Goal: Task Accomplishment & Management: Manage account settings

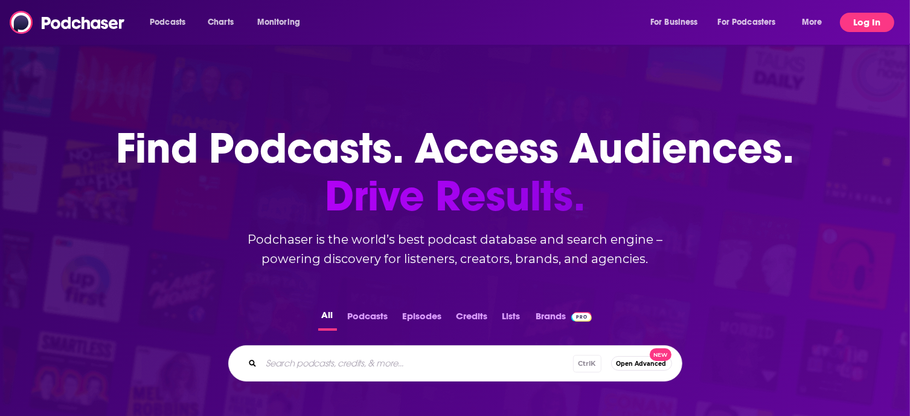
click at [878, 22] on button "Log In" at bounding box center [867, 22] width 54 height 19
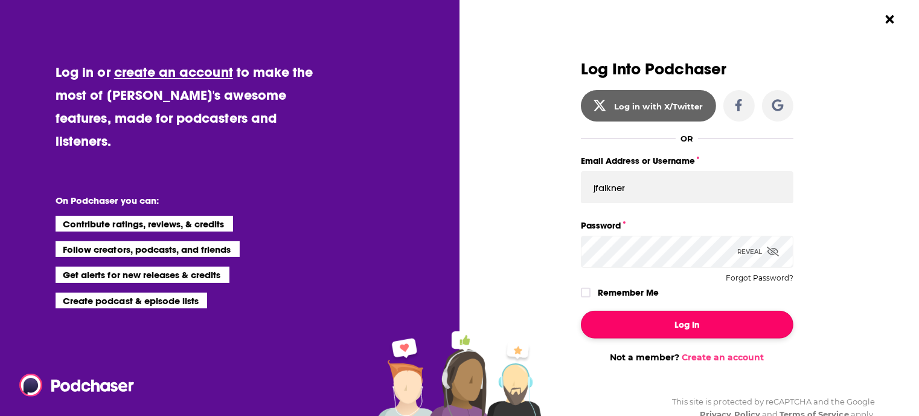
click at [628, 324] on button "Log In" at bounding box center [687, 324] width 213 height 28
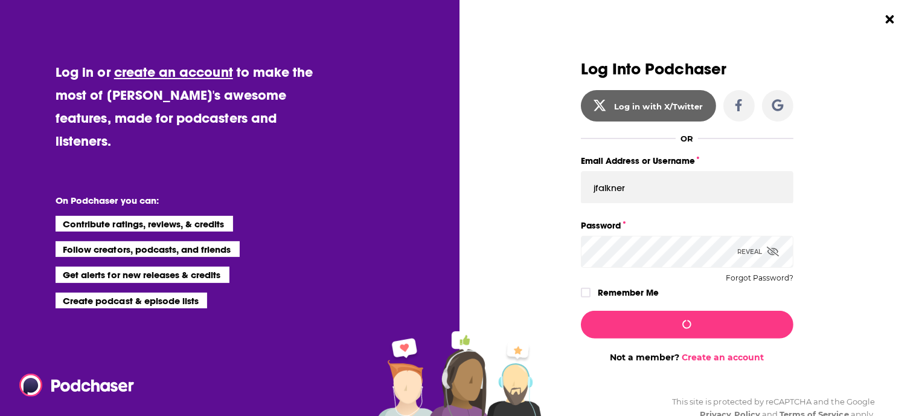
click at [281, 382] on div "Log in or create an account to make the most of [PERSON_NAME]'s awesome feature…" at bounding box center [193, 208] width 295 height 416
click at [583, 292] on icon "Dialog" at bounding box center [585, 292] width 7 height 5
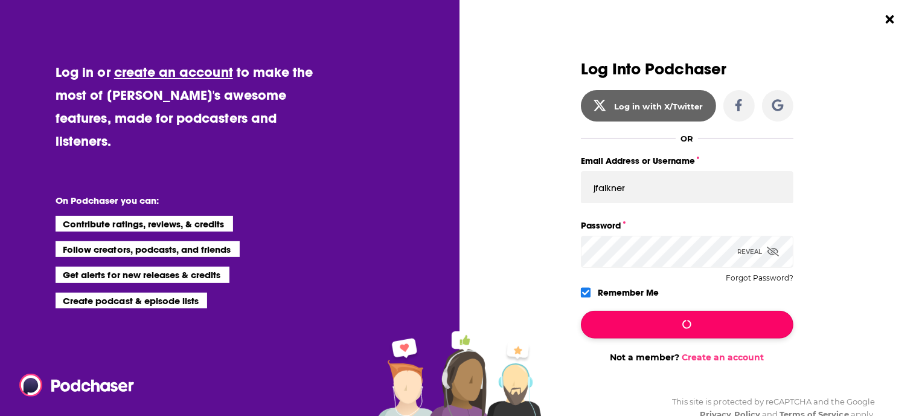
click at [693, 324] on button "Dialog" at bounding box center [687, 324] width 213 height 28
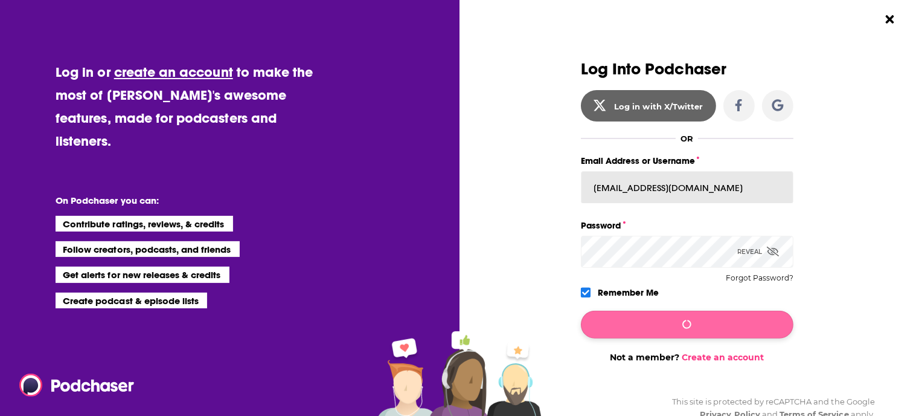
type input "[EMAIL_ADDRESS][DOMAIN_NAME]"
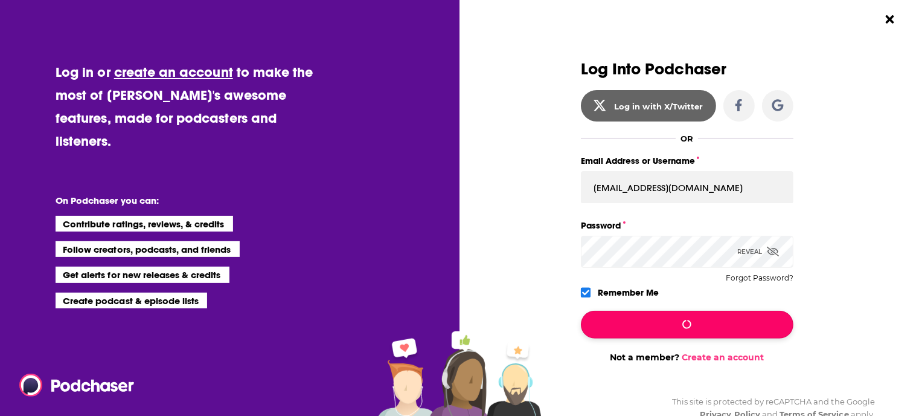
click at [687, 325] on icon "Dialog" at bounding box center [688, 325] width 10 height 10
